Goal: Task Accomplishment & Management: Use online tool/utility

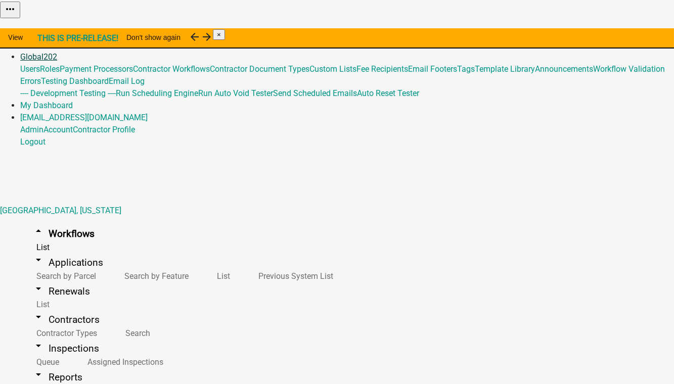
click at [57, 52] on link "Global 202" at bounding box center [38, 57] width 37 height 10
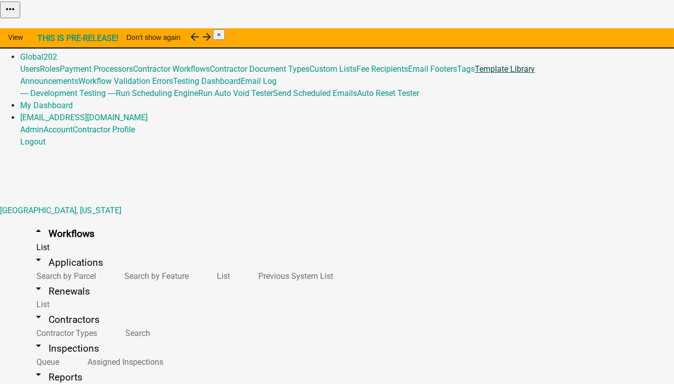
click at [475, 74] on link "Template Library" at bounding box center [505, 69] width 60 height 10
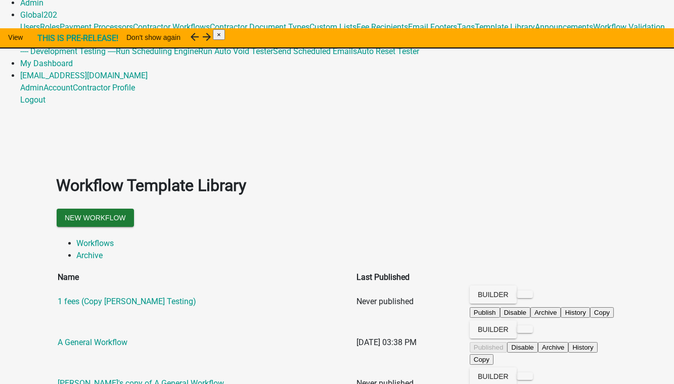
scroll to position [45, 0]
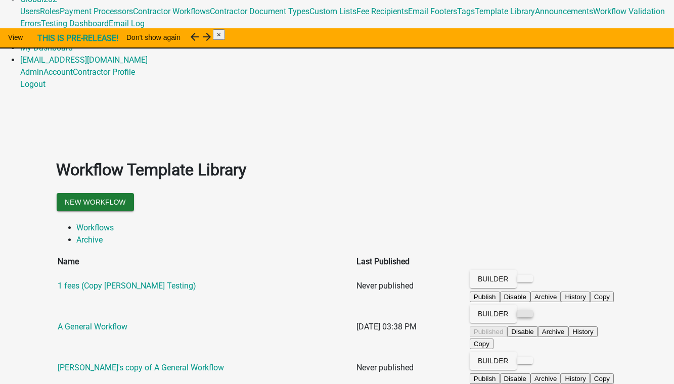
click at [533, 310] on button at bounding box center [525, 314] width 16 height 8
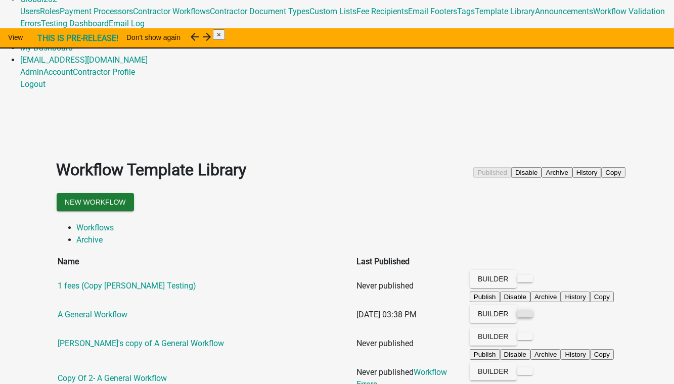
click at [533, 310] on button at bounding box center [525, 314] width 16 height 8
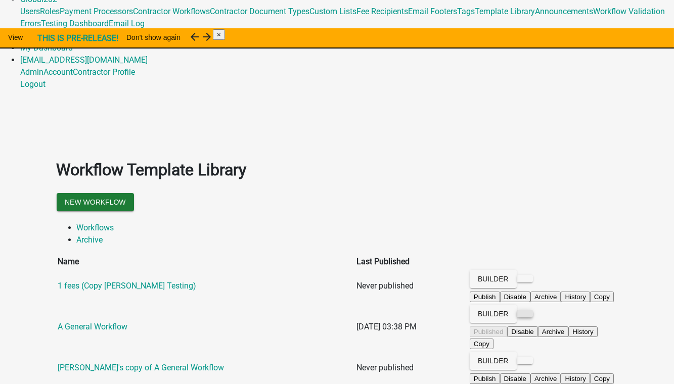
click at [533, 310] on button at bounding box center [525, 314] width 16 height 8
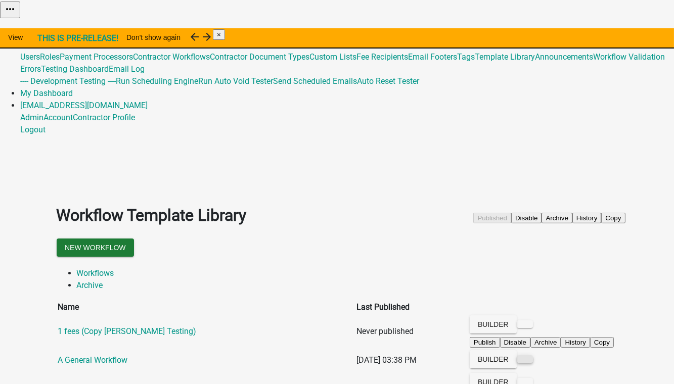
scroll to position [151, 0]
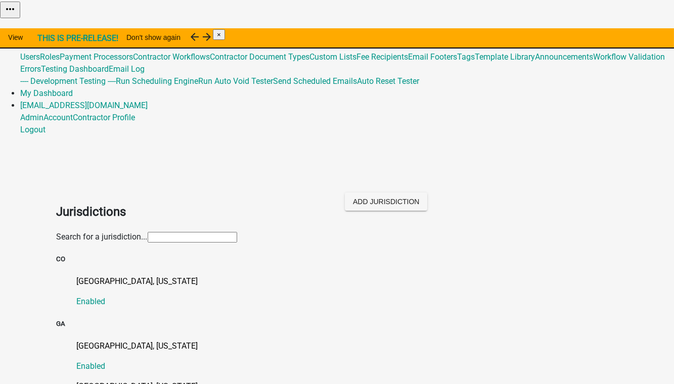
click at [148, 232] on input "text" at bounding box center [192, 237] width 89 height 11
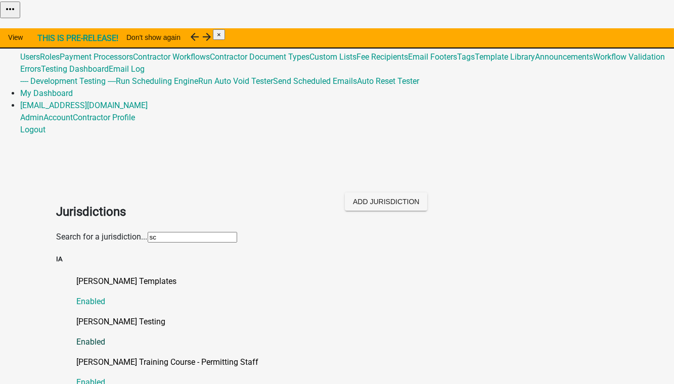
type input "sc"
click at [87, 316] on p "[PERSON_NAME] Testing" at bounding box center [347, 322] width 541 height 12
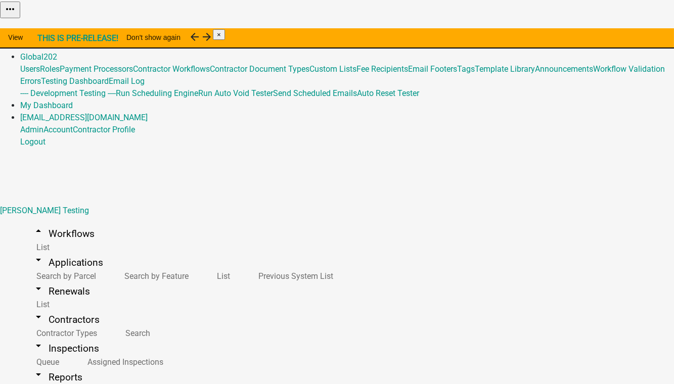
click at [617, 31] on button "Import Workflow" at bounding box center [645, 25] width 57 height 11
type input "A General Workflow (testing [DATE])"
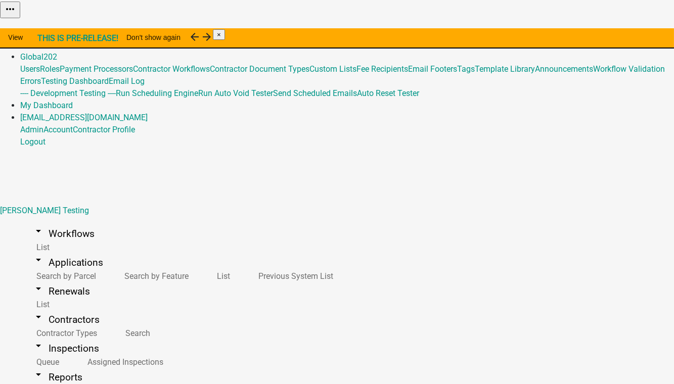
select select "IA"
select select "bd3f6247-2fa5-4261-8b09-08097dfedd9a"
select select "Central Standard Time"
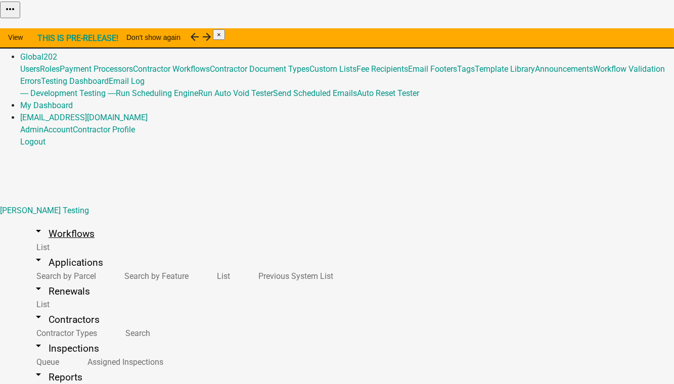
click at [58, 222] on link "arrow_drop_down Workflows" at bounding box center [63, 234] width 86 height 24
select select "0: null"
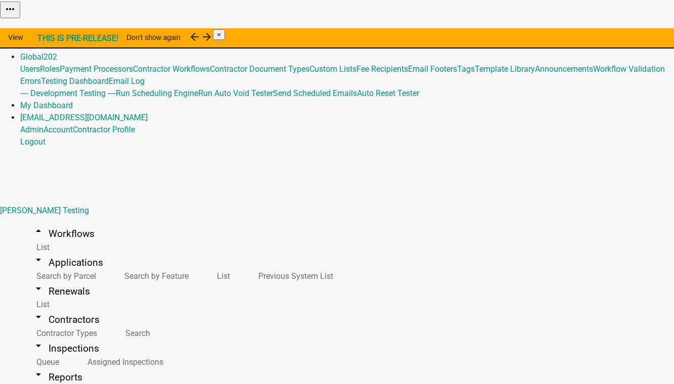
select select "ee2493a7-0627-4b0c-b61b-01300d37b219"
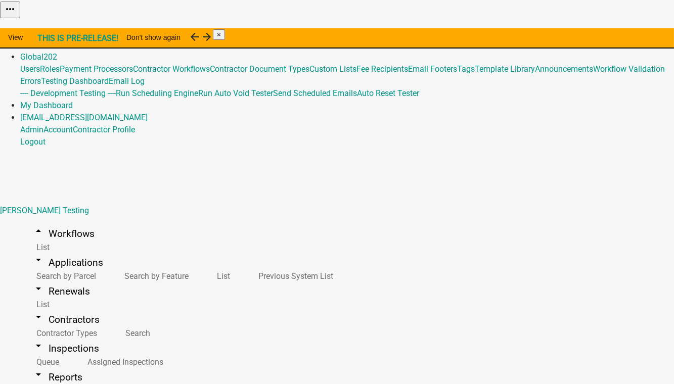
select select
select select "ee2493a7-0627-4b0c-b61b-01300d37b219"
select select
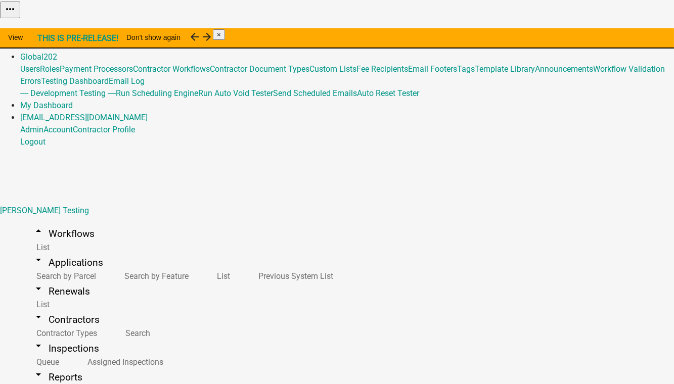
scroll to position [689, 0]
select select "ee2493a7-0627-4b0c-b61b-01300d37b219"
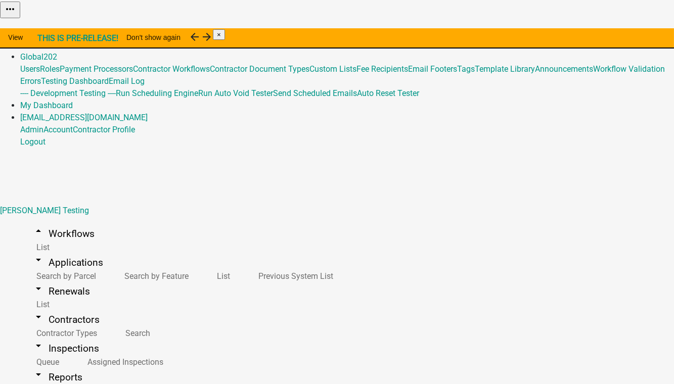
select select "ee2493a7-0627-4b0c-b61b-01300d37b219"
select select
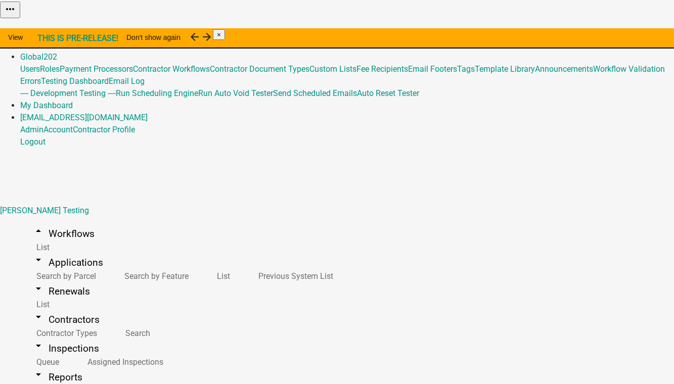
scroll to position [827, 0]
select select "ee2493a7-0627-4b0c-b61b-01300d37b219"
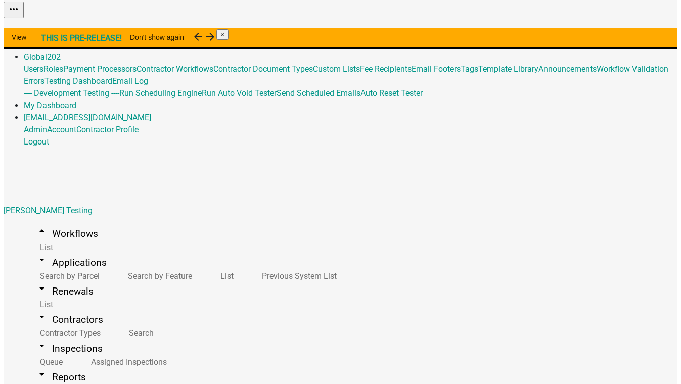
scroll to position [596, 0]
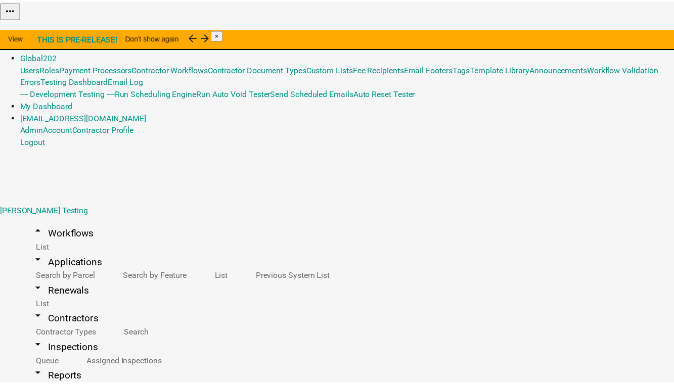
scroll to position [0, 0]
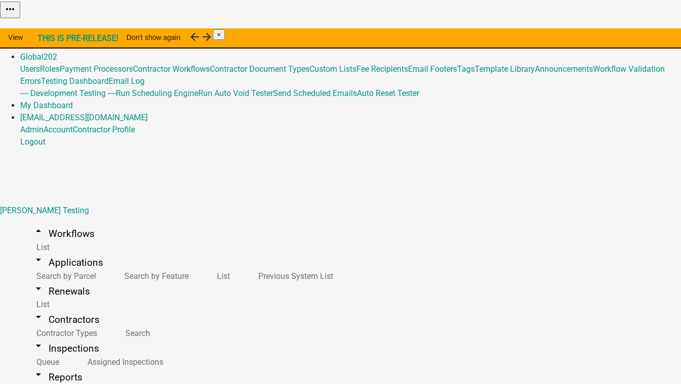
drag, startPoint x: 660, startPoint y: 15, endPoint x: 274, endPoint y: 11, distance: 385.6
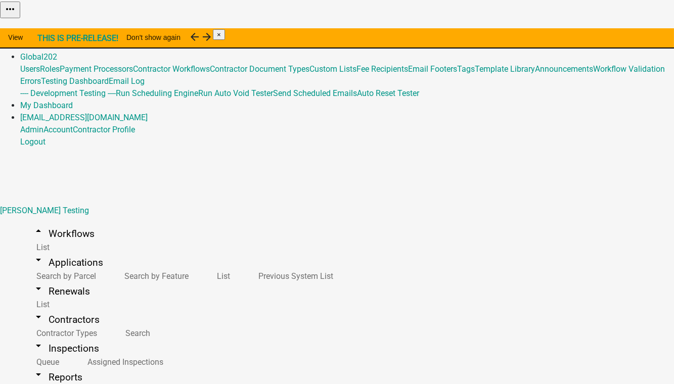
select select "2: 43ab7674-fca4-4392-93ef-01fcc4aab9ae"
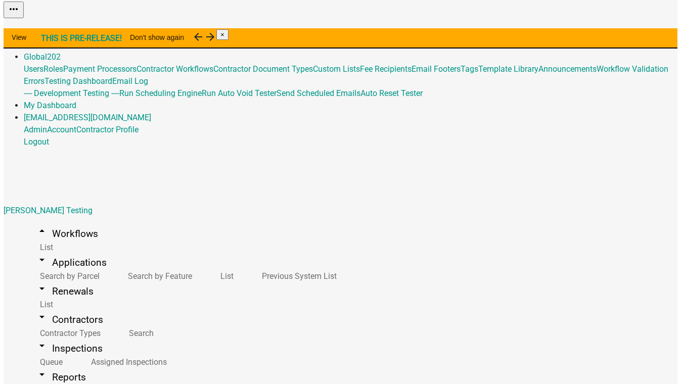
scroll to position [23, 0]
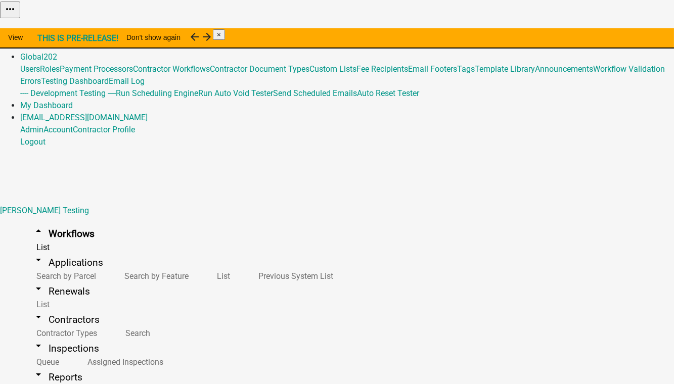
scroll to position [229, 0]
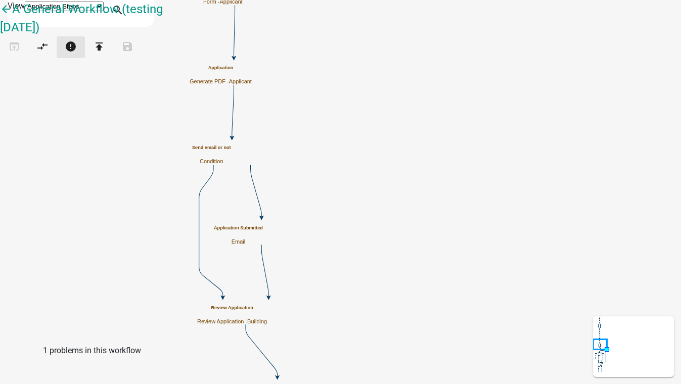
click at [77, 55] on icon "error" at bounding box center [71, 47] width 12 height 14
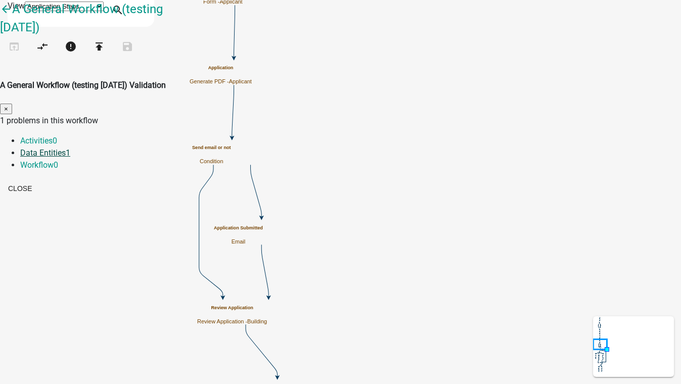
click at [70, 148] on link "Data Entities 1" at bounding box center [45, 153] width 50 height 10
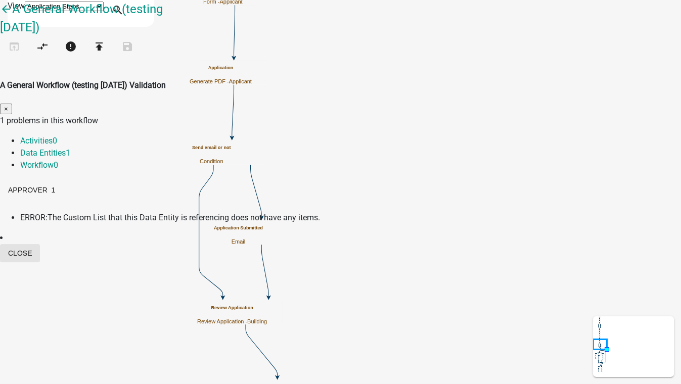
click at [40, 244] on button "Close" at bounding box center [20, 253] width 40 height 18
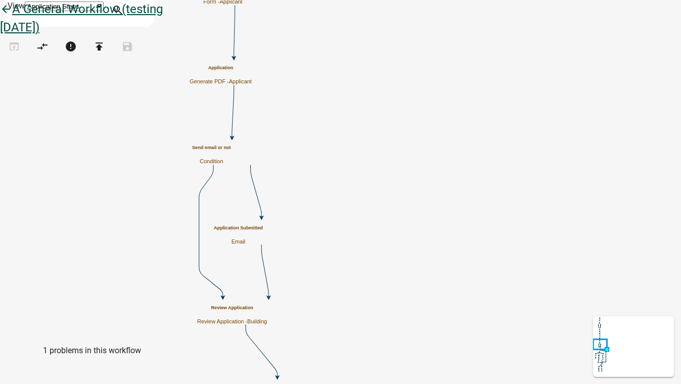
click at [12, 17] on icon "arrow_back" at bounding box center [6, 10] width 12 height 14
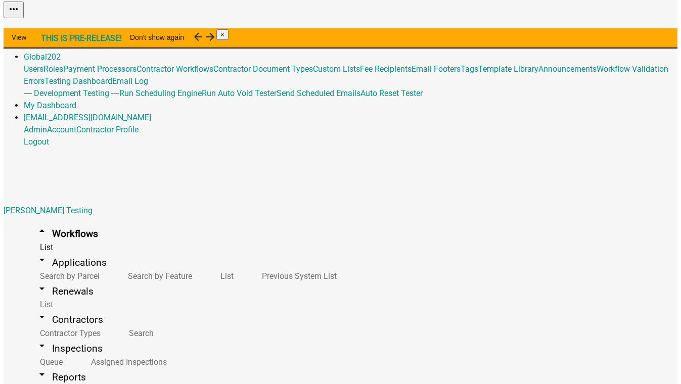
scroll to position [229, 0]
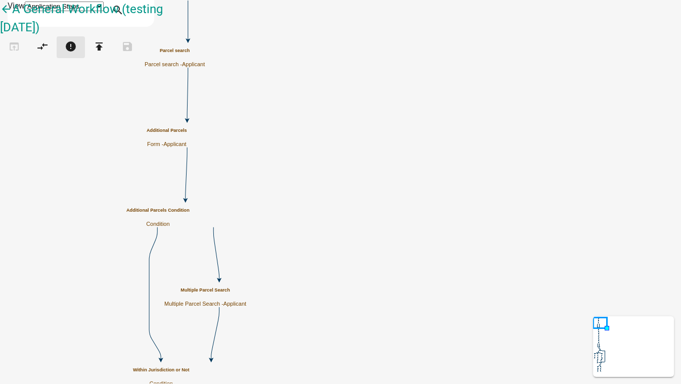
drag, startPoint x: 657, startPoint y: 26, endPoint x: 95, endPoint y: 50, distance: 562.0
click at [95, 50] on div "arrow_back A General Workflow (testing [DATE]) open_in_browser compare_arrows e…" at bounding box center [91, 34] width 182 height 69
